Goal: Check status: Check status

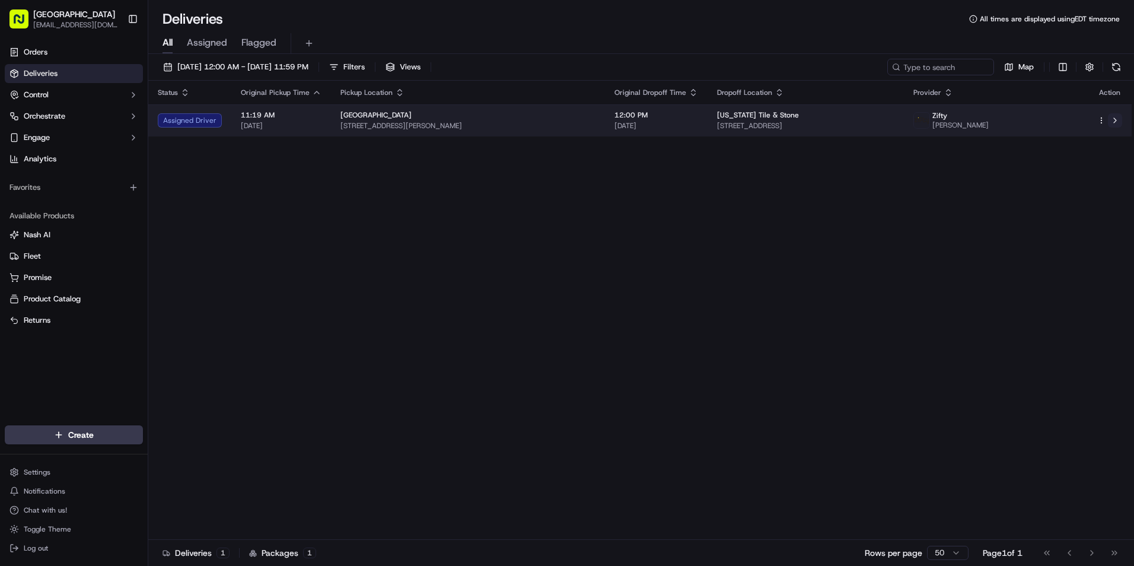
click at [1116, 120] on button at bounding box center [1115, 120] width 14 height 14
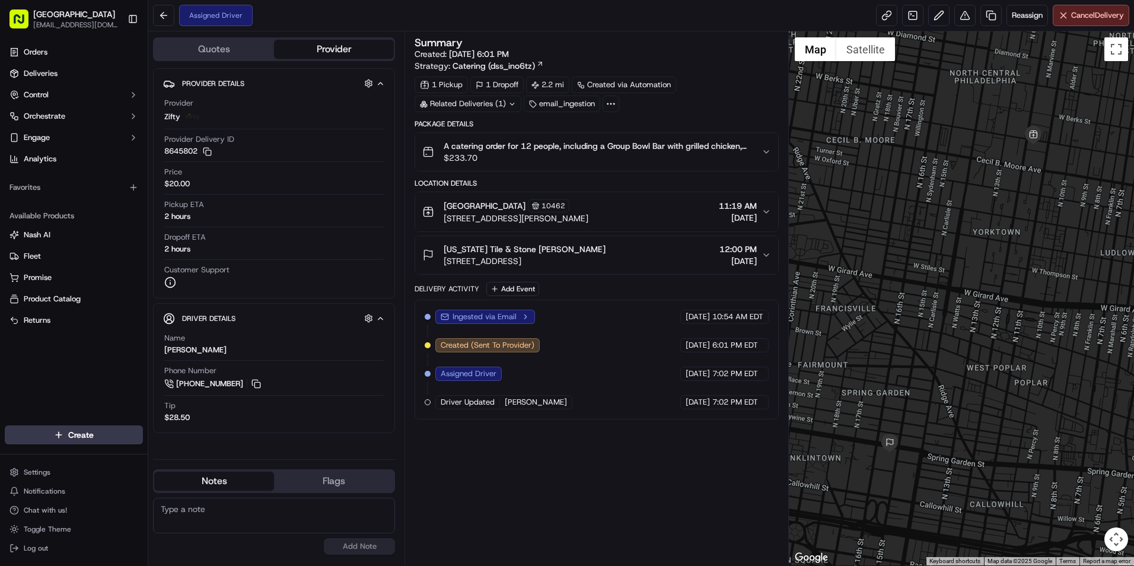
click at [766, 209] on icon "button" at bounding box center [766, 211] width 9 height 9
